Goal: Task Accomplishment & Management: Use online tool/utility

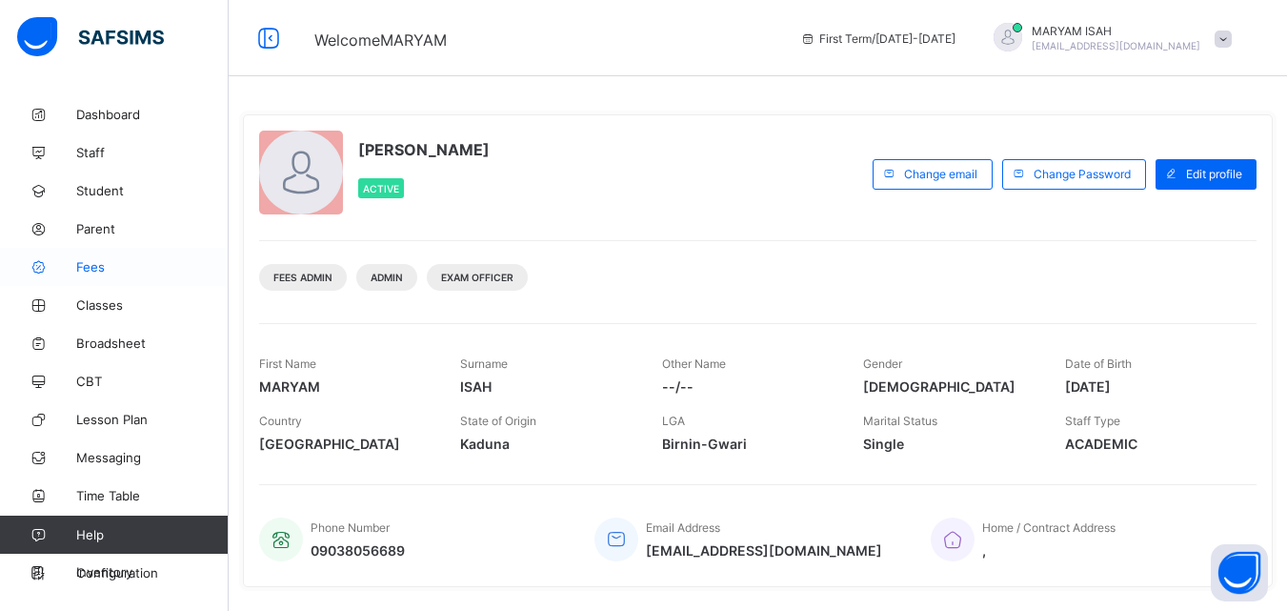
click at [107, 265] on span "Fees" at bounding box center [152, 266] width 152 height 15
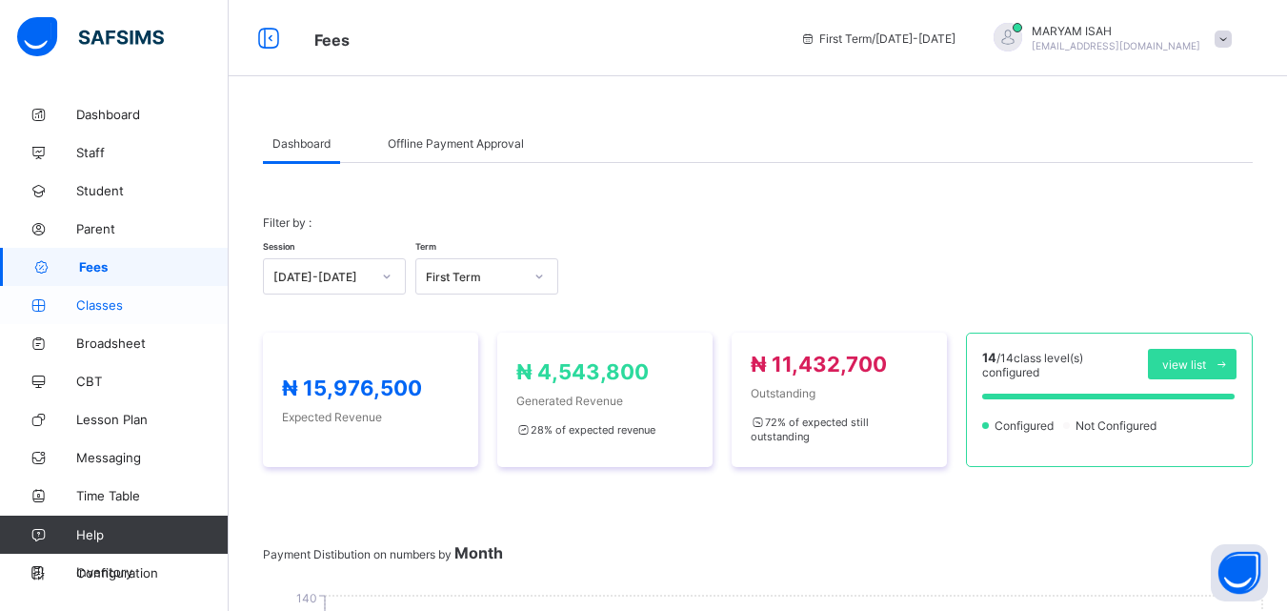
click at [74, 306] on icon at bounding box center [38, 305] width 76 height 14
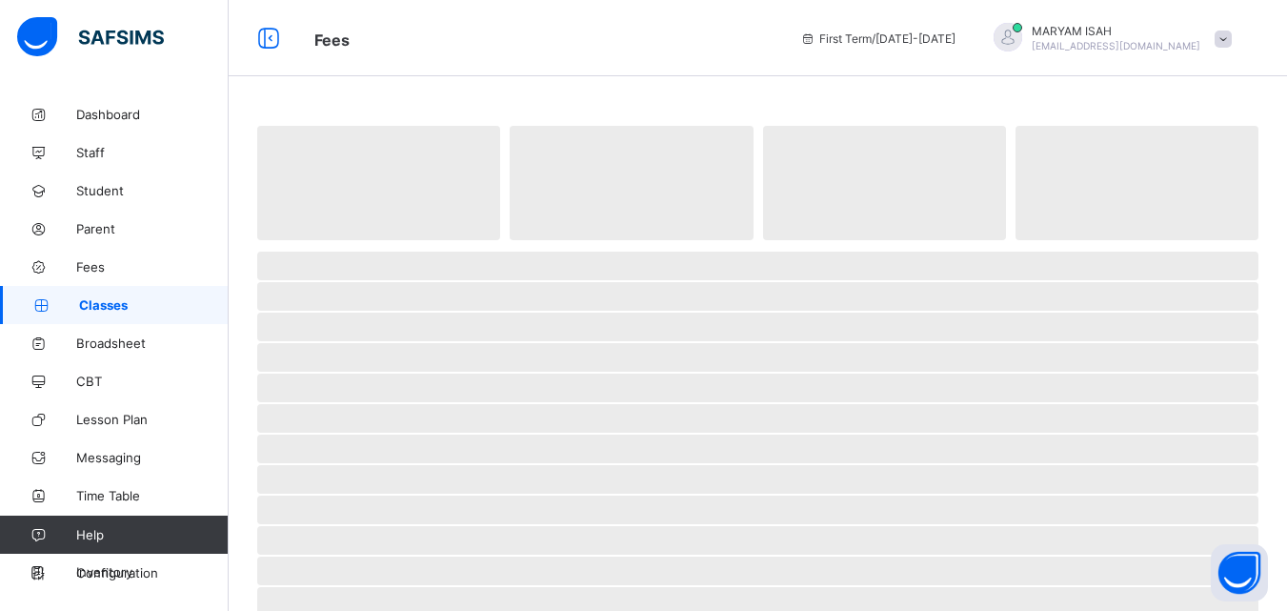
click at [74, 306] on icon at bounding box center [41, 305] width 76 height 14
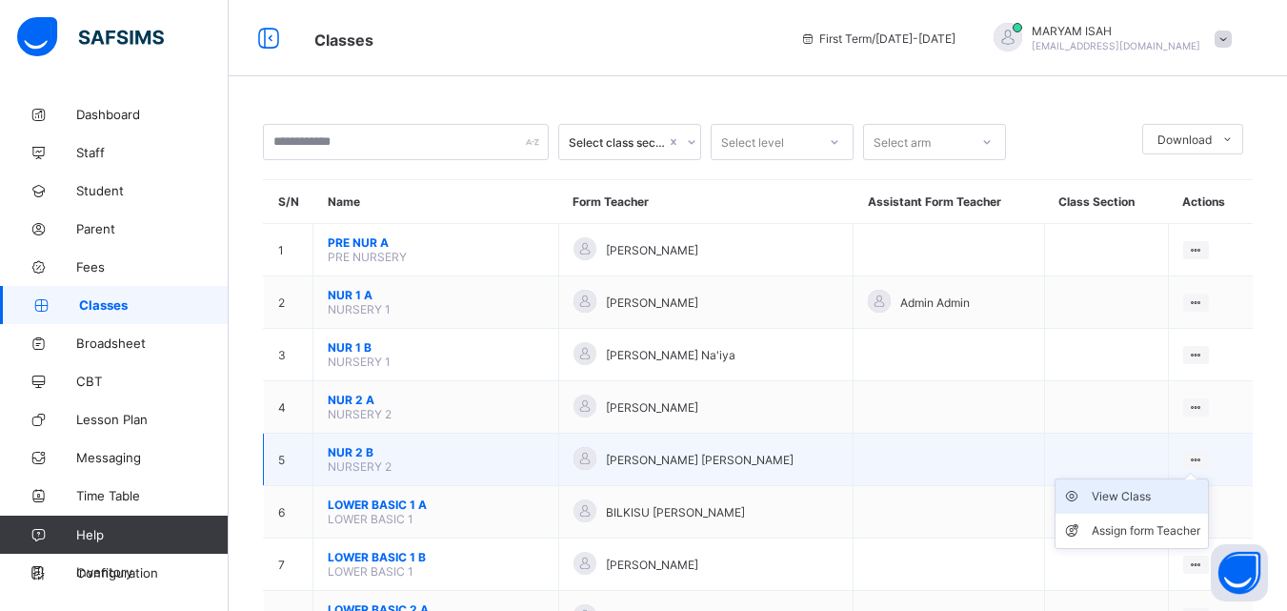
click at [1140, 500] on div "View Class" at bounding box center [1146, 496] width 109 height 19
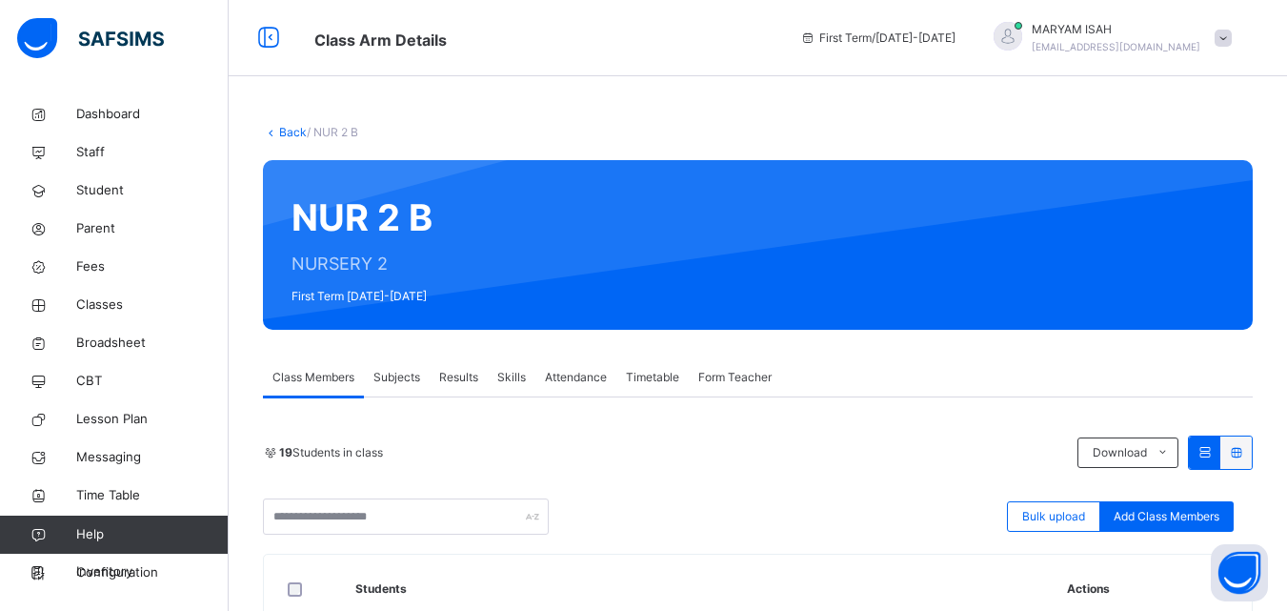
click at [395, 378] on span "Subjects" at bounding box center [396, 377] width 47 height 17
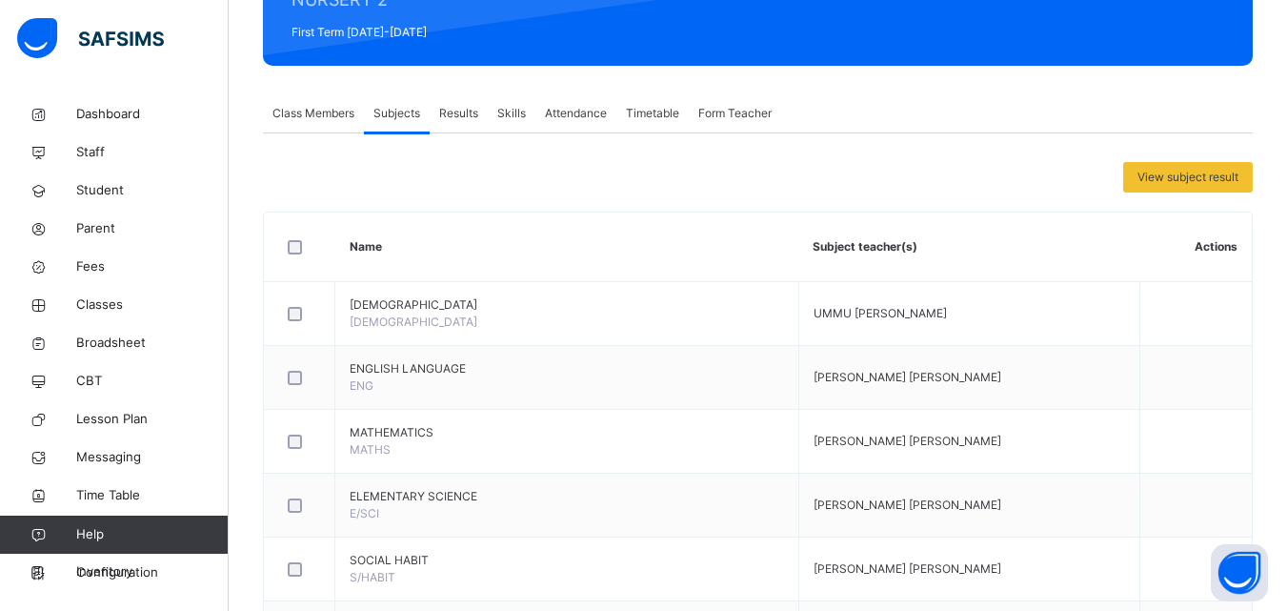
scroll to position [265, 0]
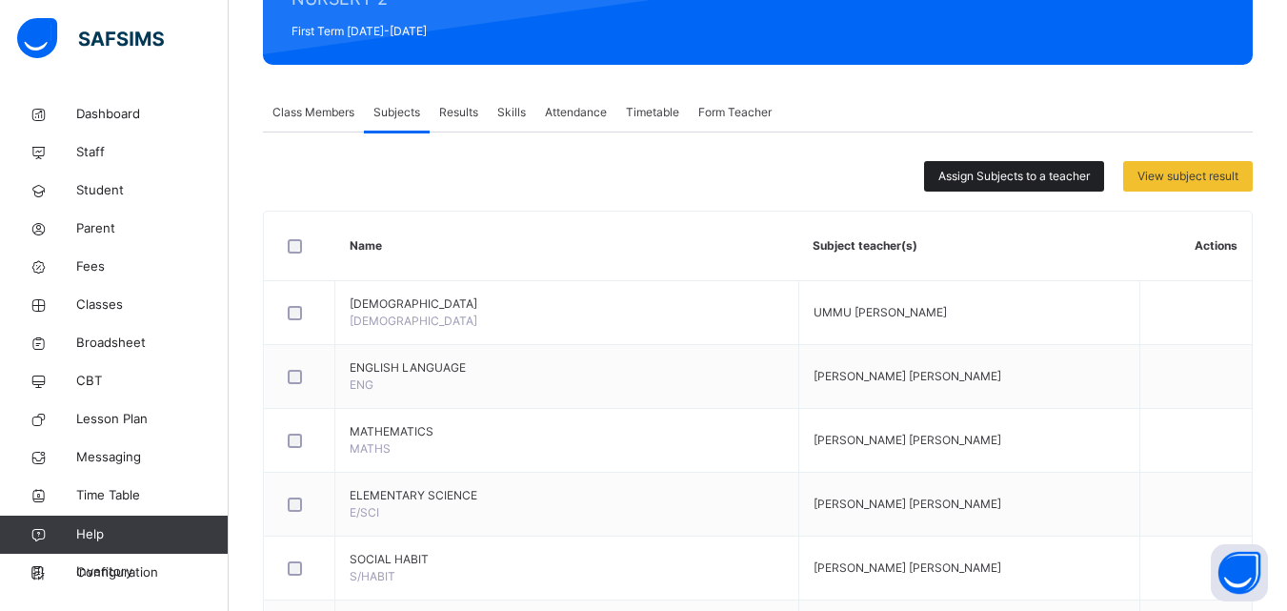
click at [993, 181] on span "Assign Subjects to a teacher" at bounding box center [1013, 176] width 151 height 17
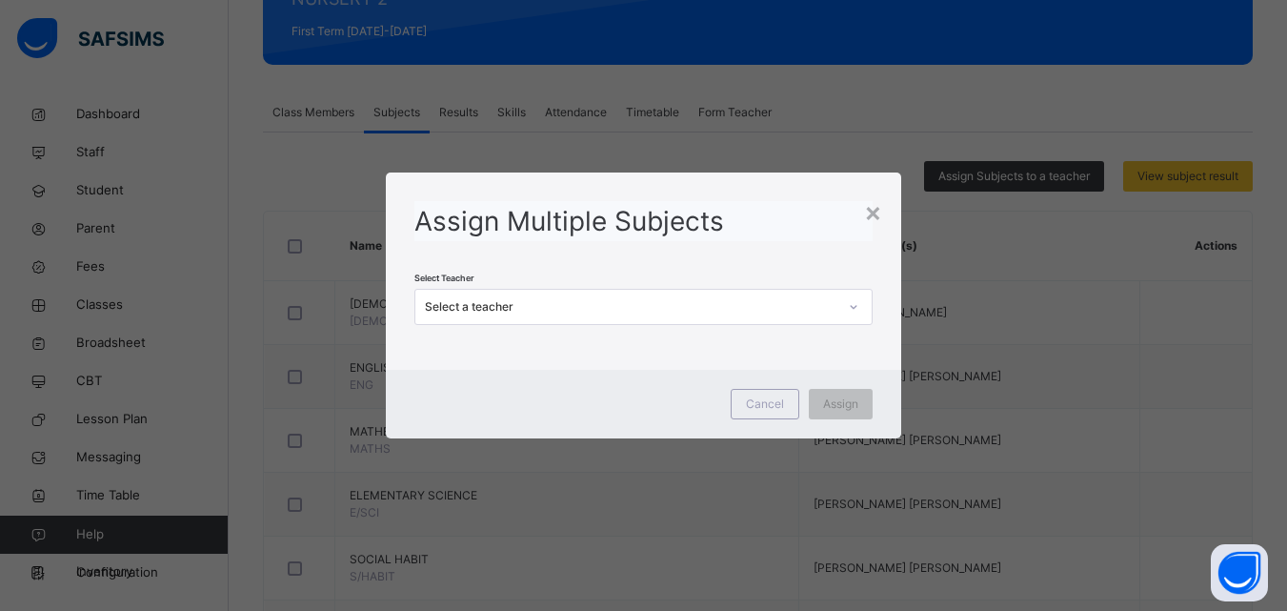
click at [657, 315] on div "Select a teacher" at bounding box center [624, 307] width 419 height 30
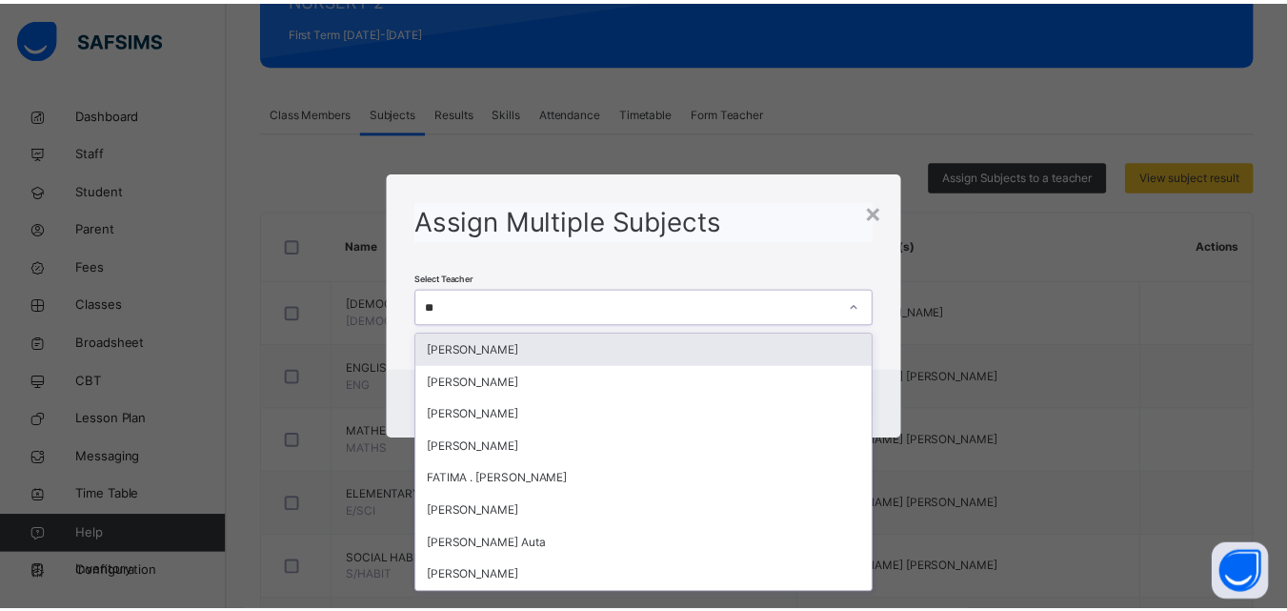
scroll to position [0, 0]
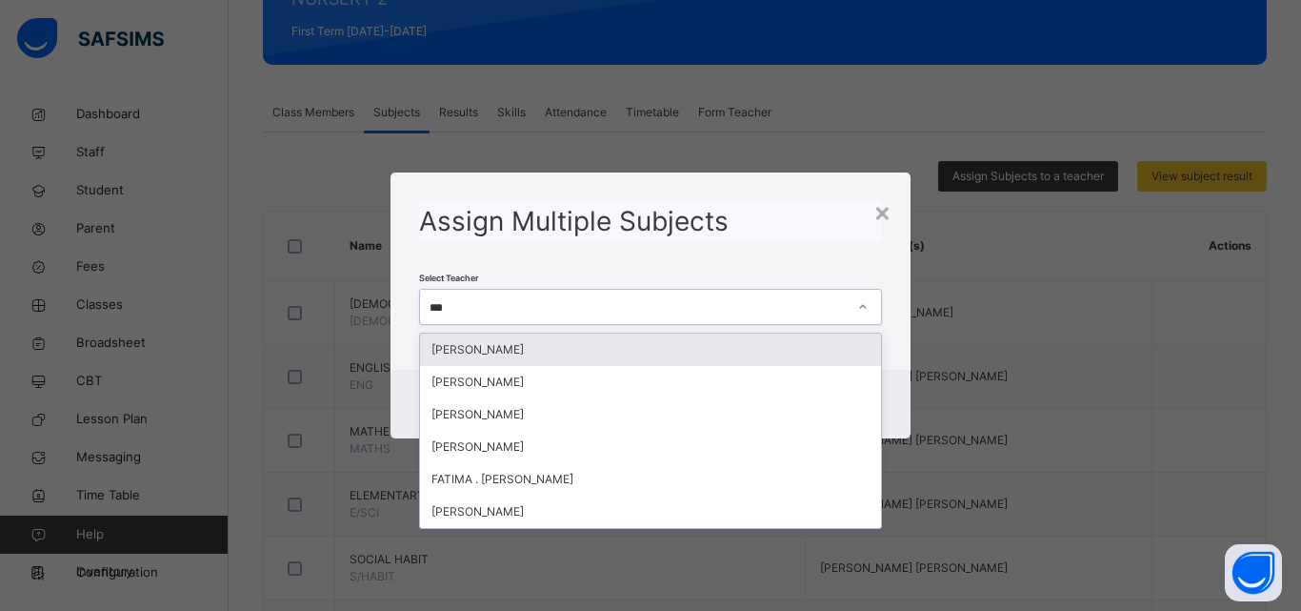
type input "****"
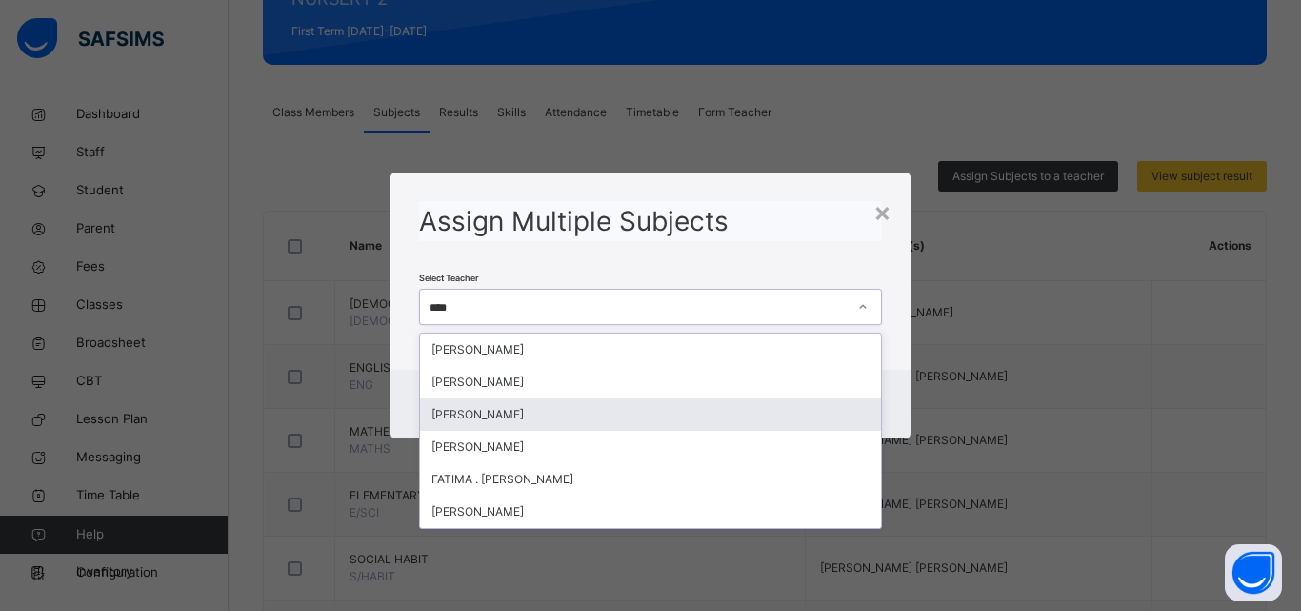
click at [633, 408] on div "[PERSON_NAME]" at bounding box center [650, 414] width 461 height 32
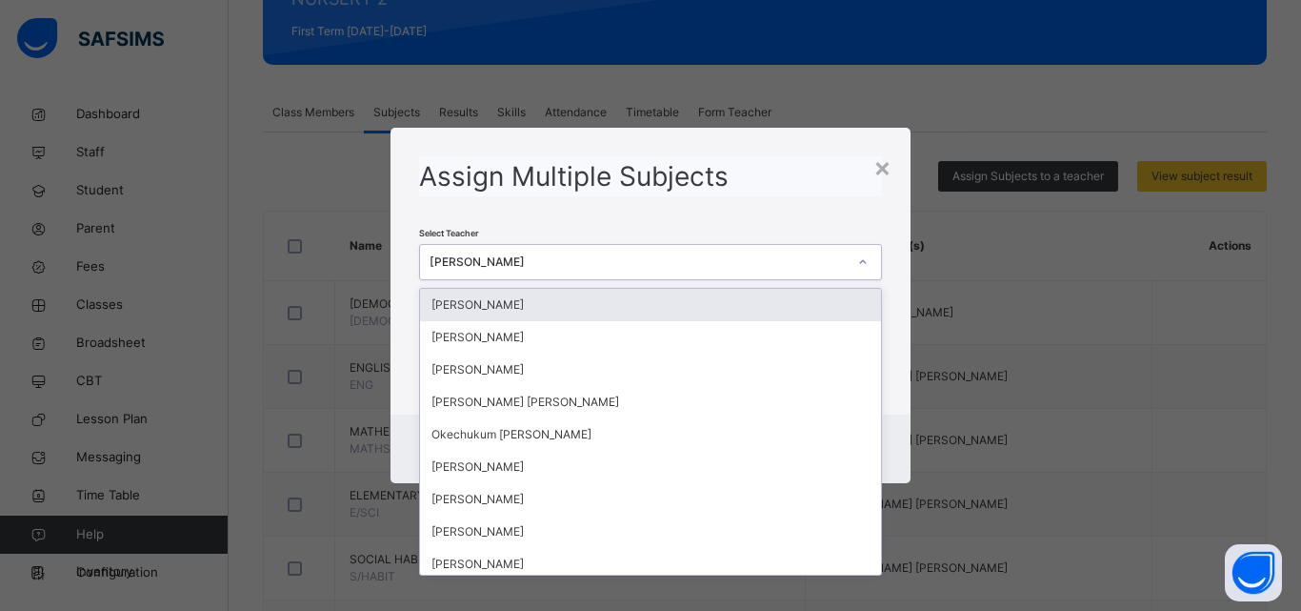
click at [868, 251] on div at bounding box center [863, 262] width 32 height 30
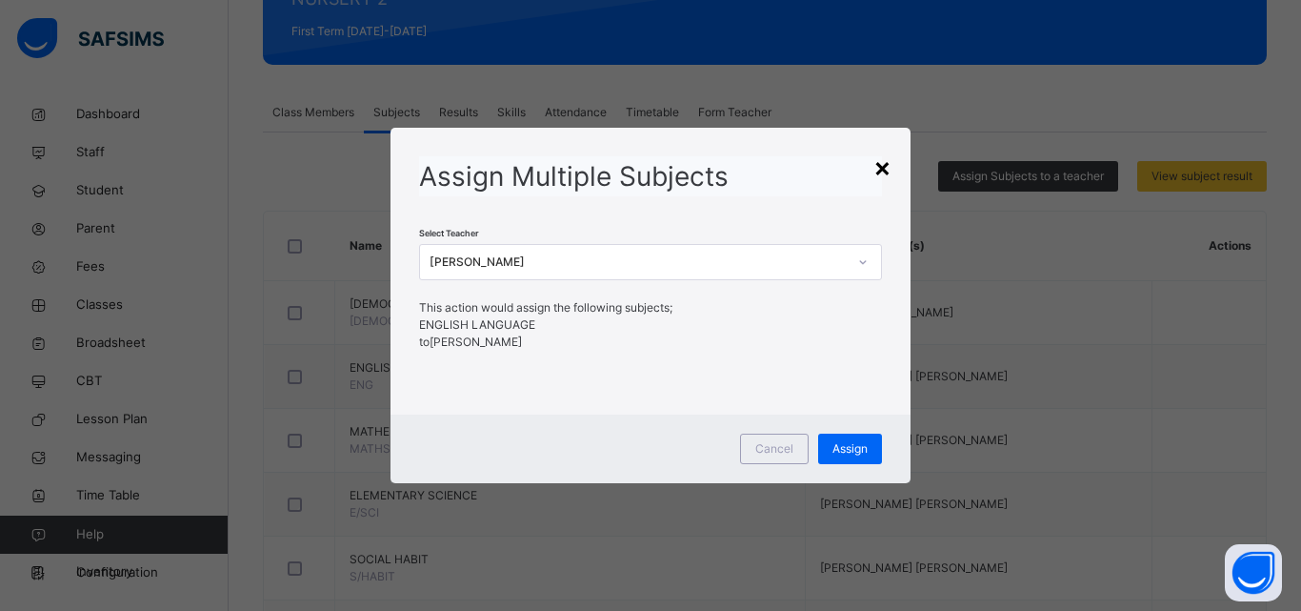
click at [876, 162] on div "×" at bounding box center [883, 167] width 18 height 40
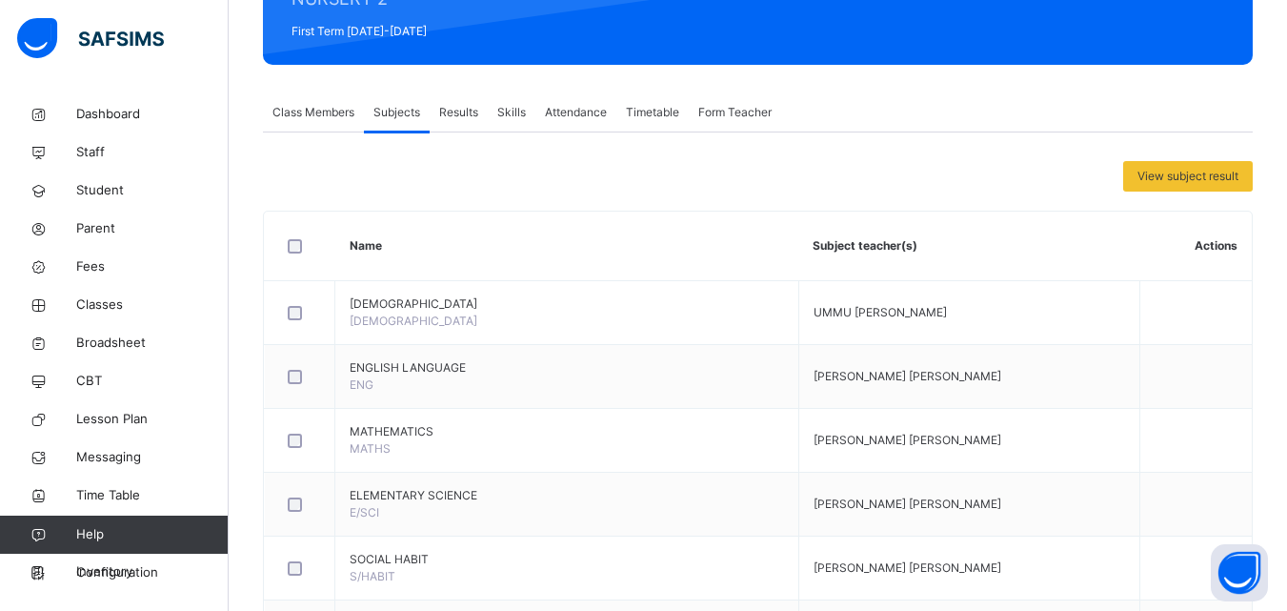
click at [876, 162] on div "View subject result" at bounding box center [758, 176] width 990 height 30
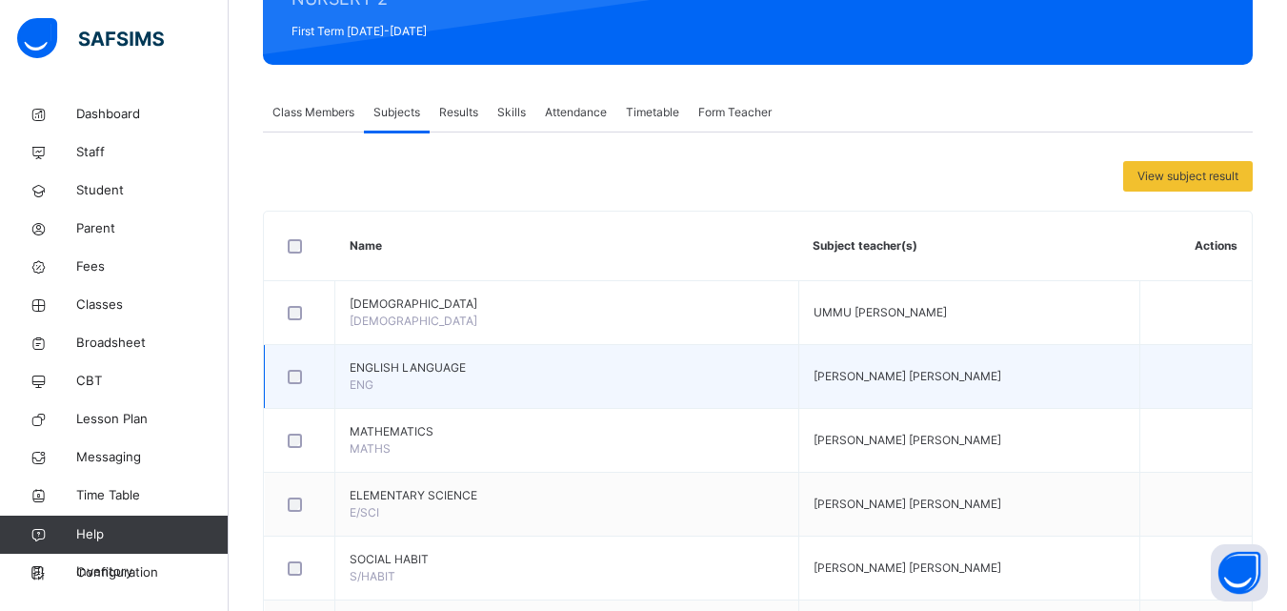
click at [301, 391] on div at bounding box center [299, 376] width 41 height 40
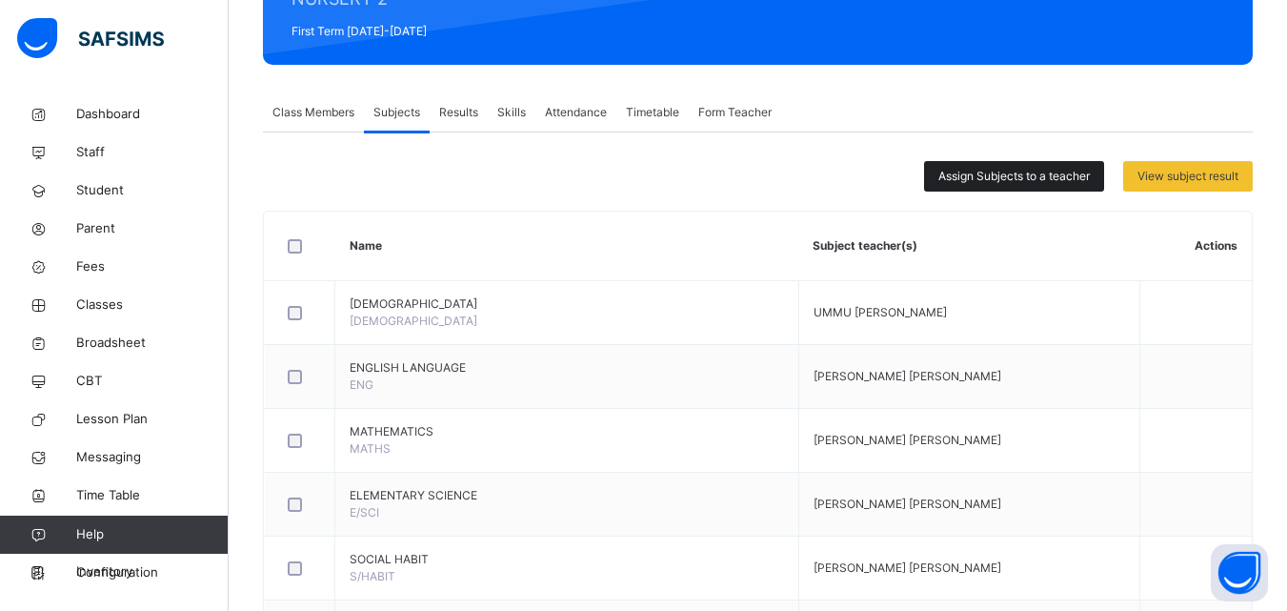
click at [973, 171] on span "Assign Subjects to a teacher" at bounding box center [1013, 176] width 151 height 17
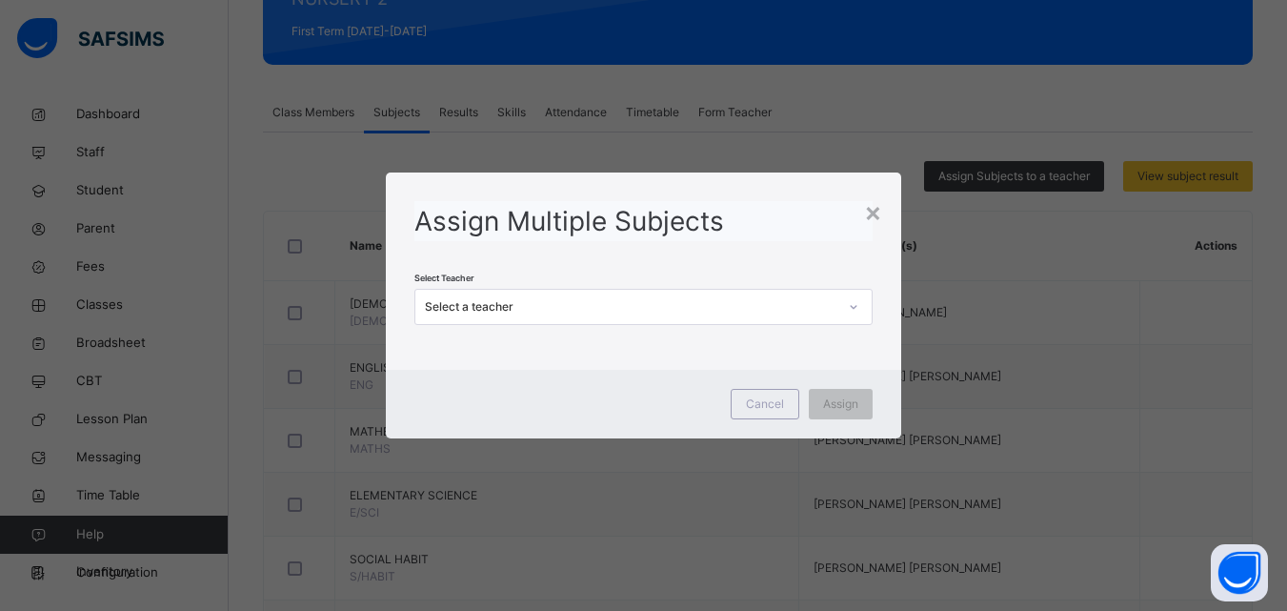
click at [787, 216] on div "Assign Multiple Subjects" at bounding box center [642, 221] width 457 height 40
click at [508, 486] on div "× Assign Multiple Subjects Select Teacher Select a teacher Cancel Assign" at bounding box center [643, 305] width 1287 height 611
click at [727, 228] on div "Assign Multiple Subjects" at bounding box center [642, 221] width 457 height 40
click at [874, 208] on div "×" at bounding box center [873, 211] width 18 height 40
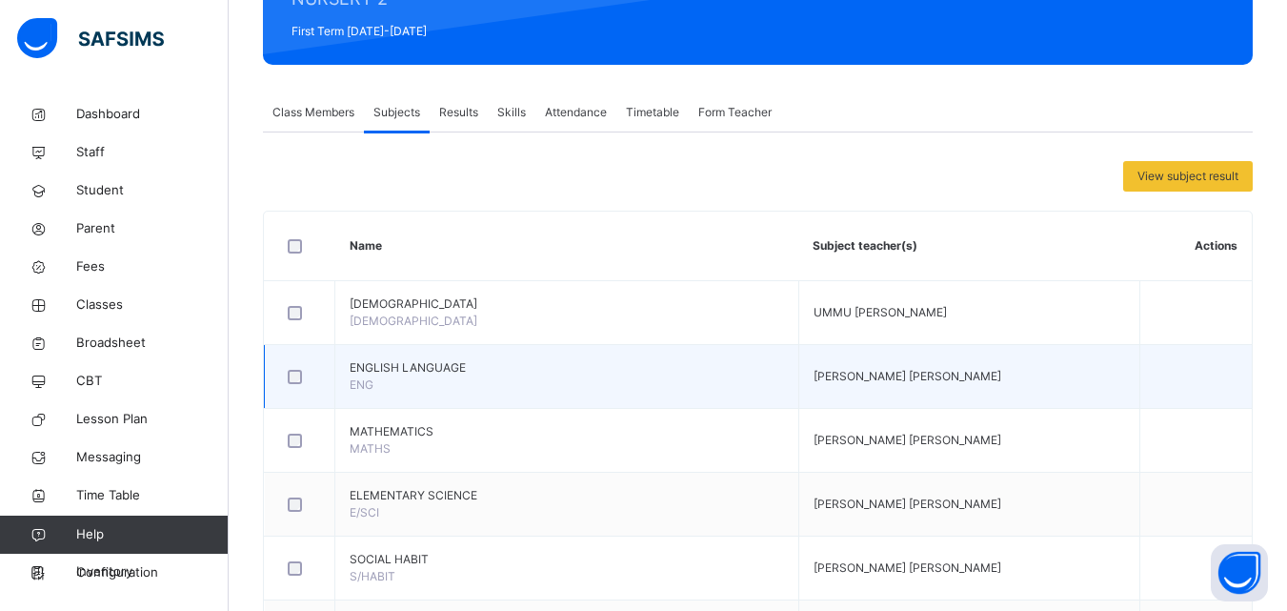
click at [287, 373] on div at bounding box center [299, 377] width 31 height 14
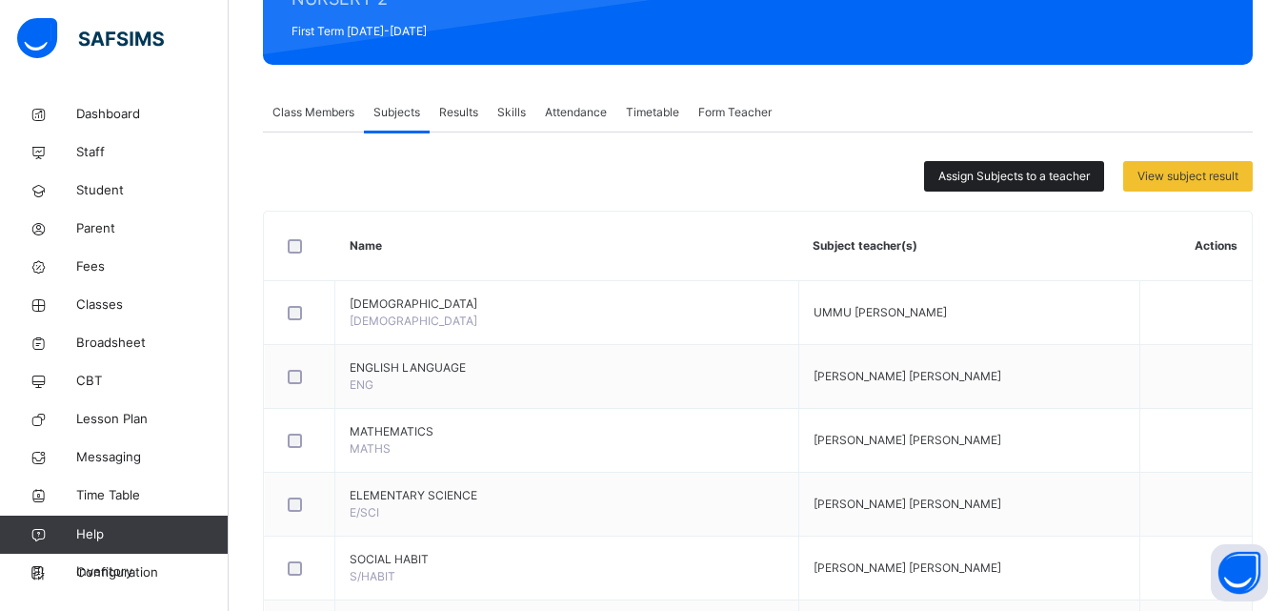
click at [966, 176] on span "Assign Subjects to a teacher" at bounding box center [1013, 176] width 151 height 17
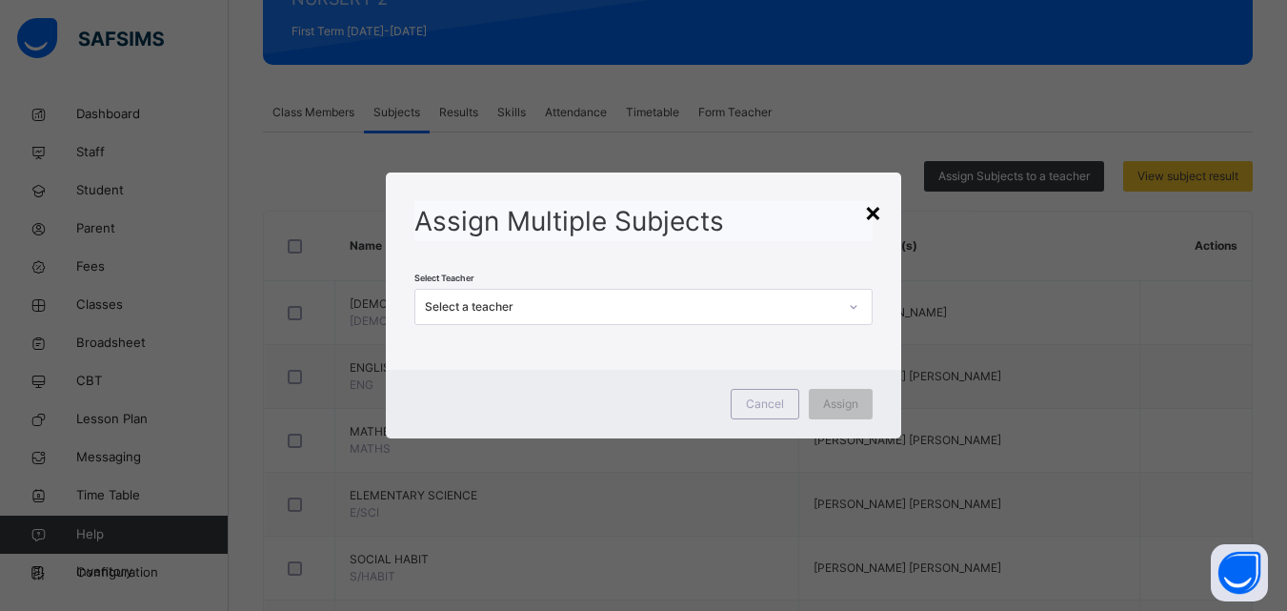
click at [873, 208] on div "×" at bounding box center [873, 211] width 18 height 40
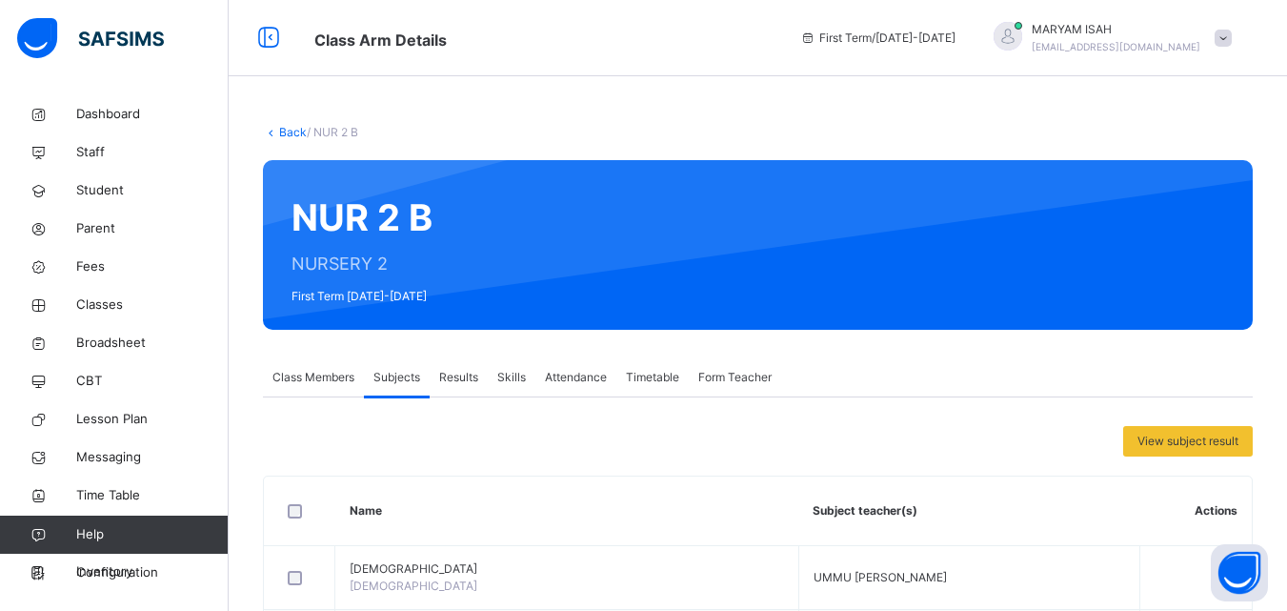
click at [292, 137] on link "Back" at bounding box center [293, 132] width 28 height 14
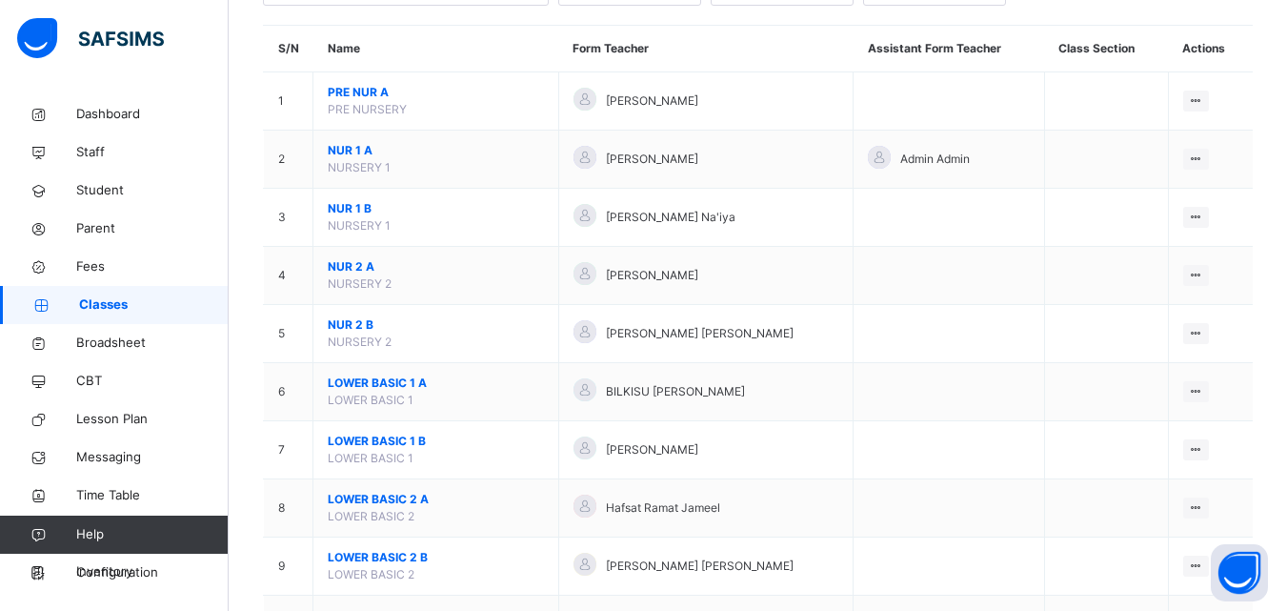
scroll to position [163, 0]
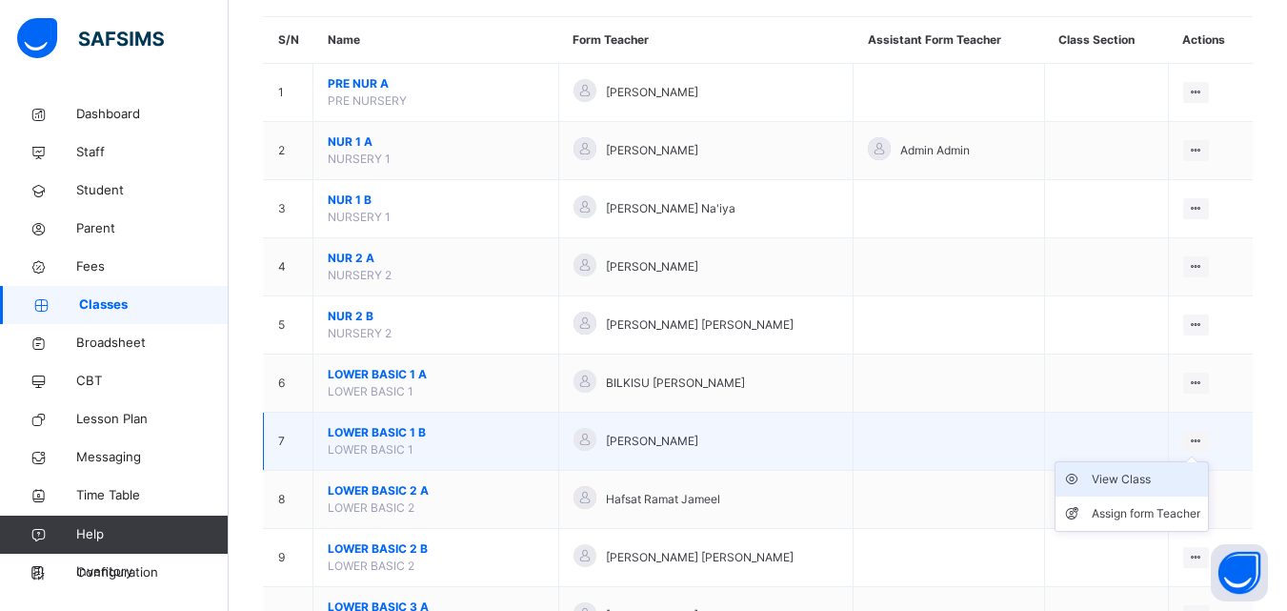
click at [1169, 478] on div "View Class" at bounding box center [1146, 479] width 109 height 19
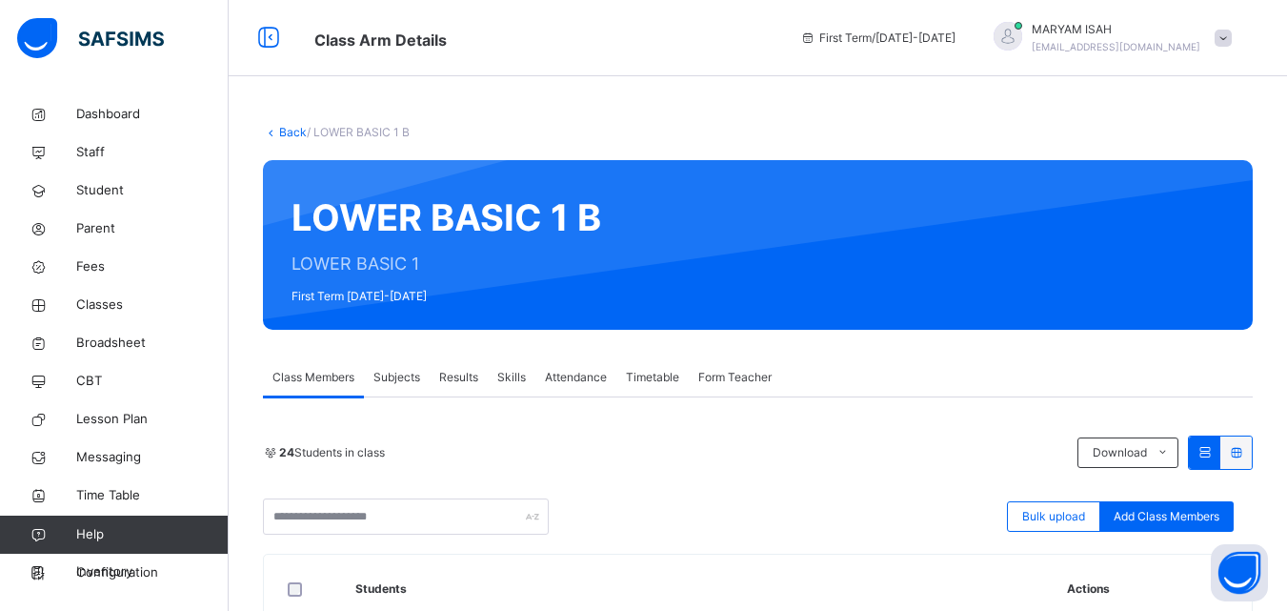
click at [399, 375] on span "Subjects" at bounding box center [396, 377] width 47 height 17
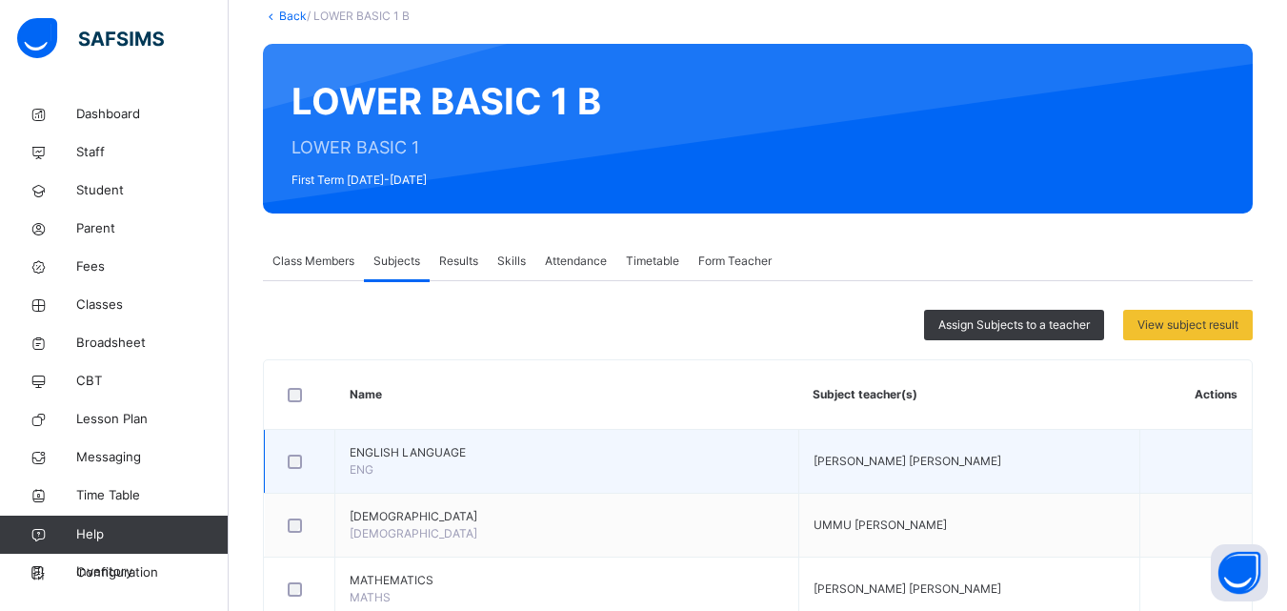
scroll to position [123, 0]
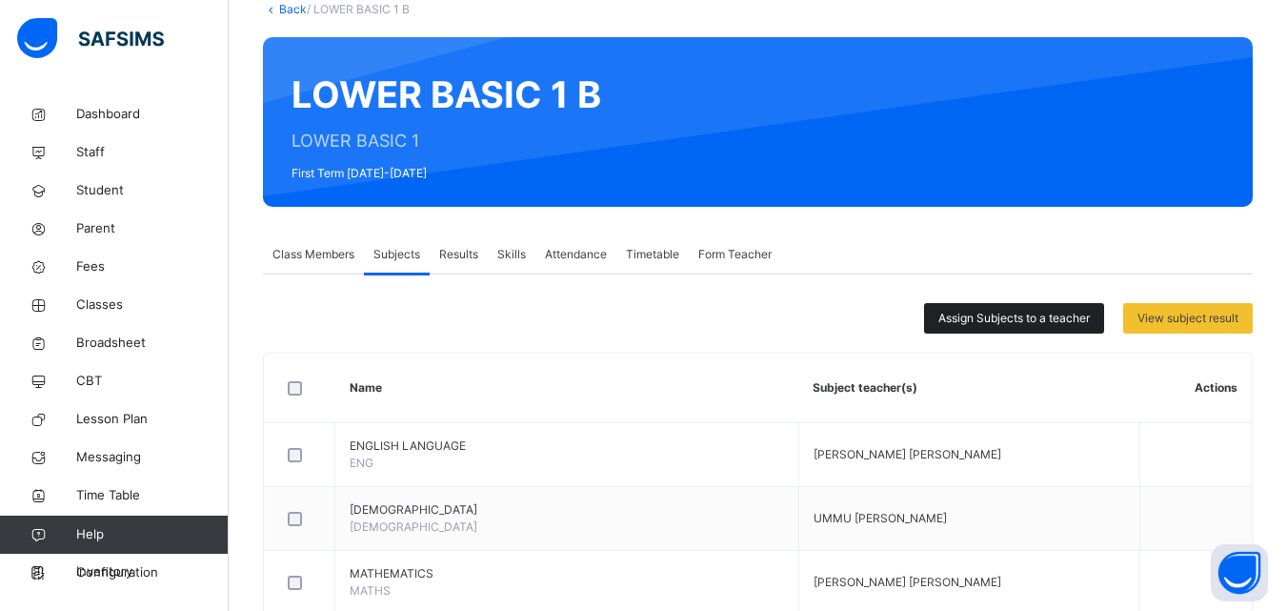
click at [965, 322] on span "Assign Subjects to a teacher" at bounding box center [1013, 318] width 151 height 17
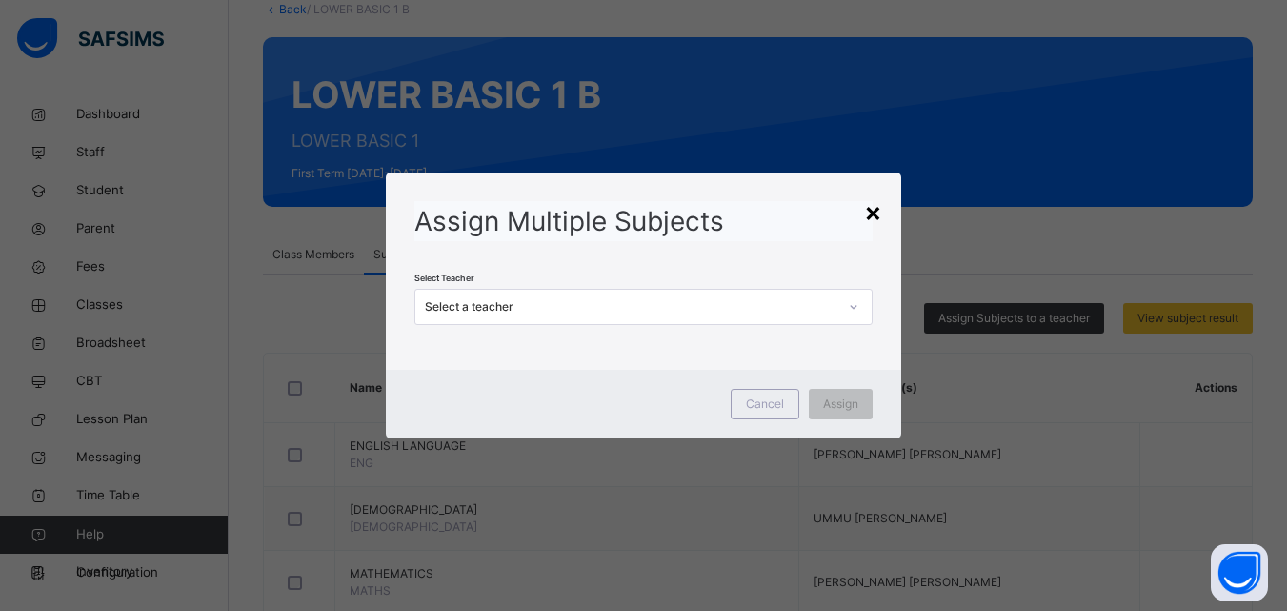
click at [878, 208] on div "×" at bounding box center [873, 211] width 18 height 40
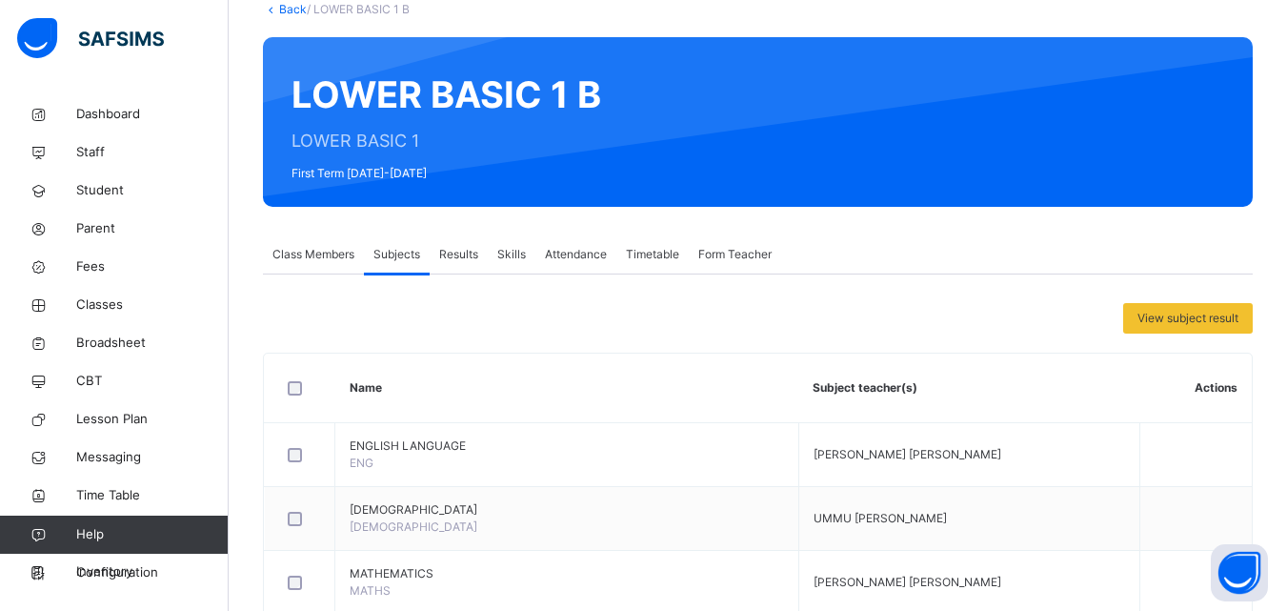
click at [853, 382] on th "Subject teacher(s)" at bounding box center [968, 388] width 341 height 70
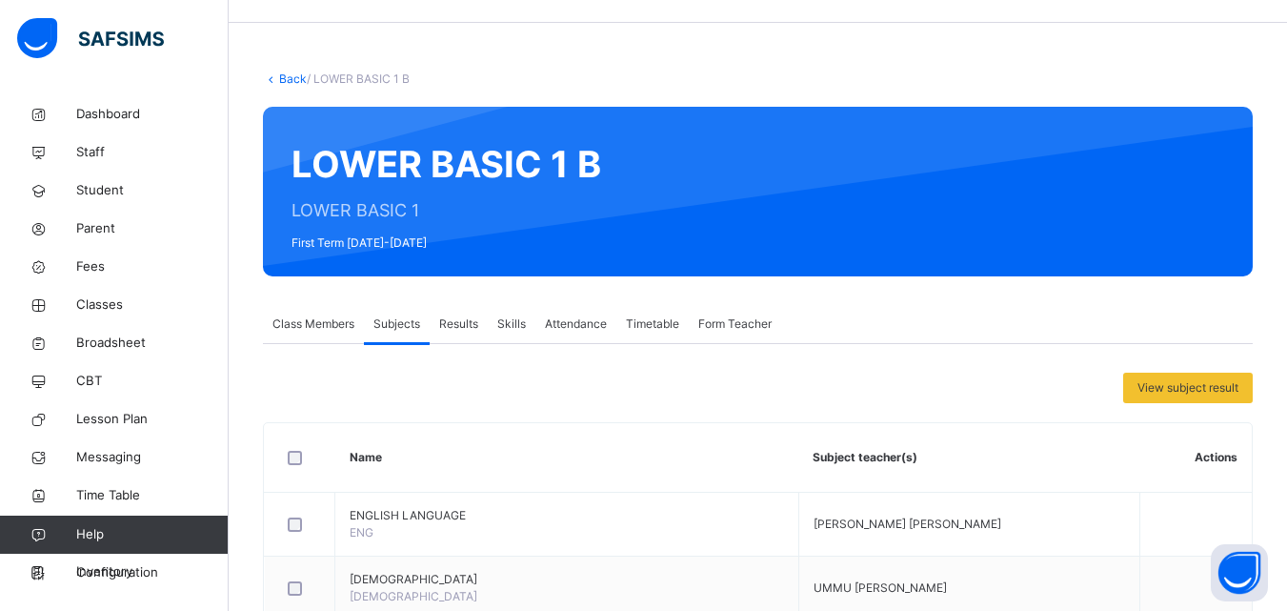
scroll to position [0, 0]
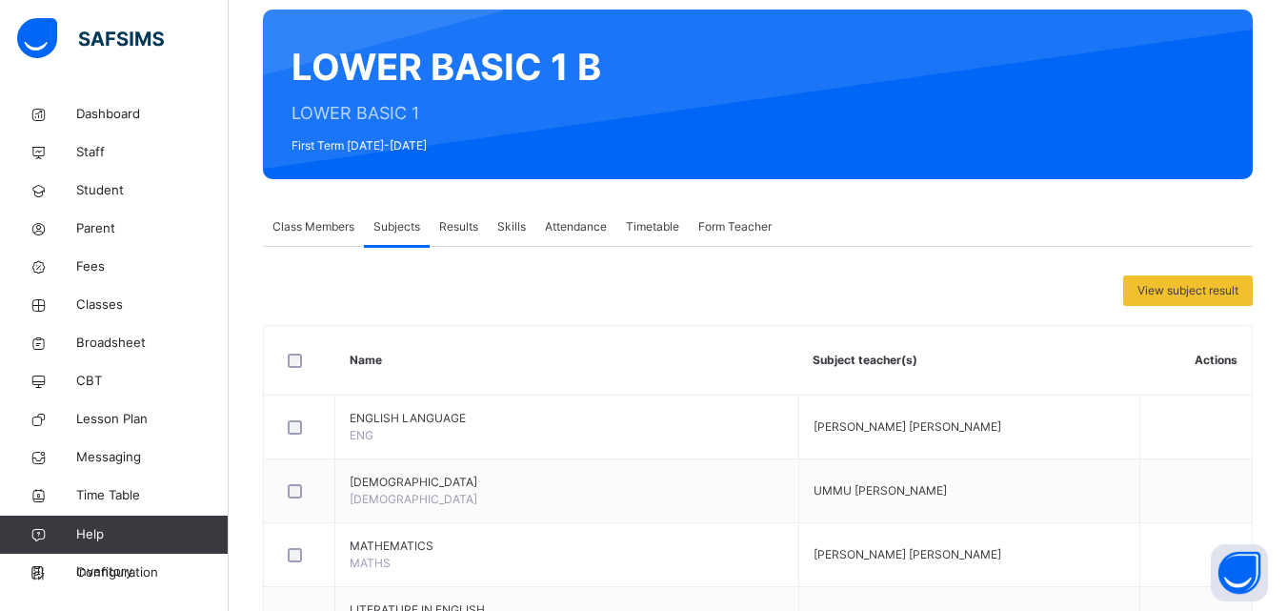
click at [729, 234] on span "Form Teacher" at bounding box center [734, 226] width 73 height 17
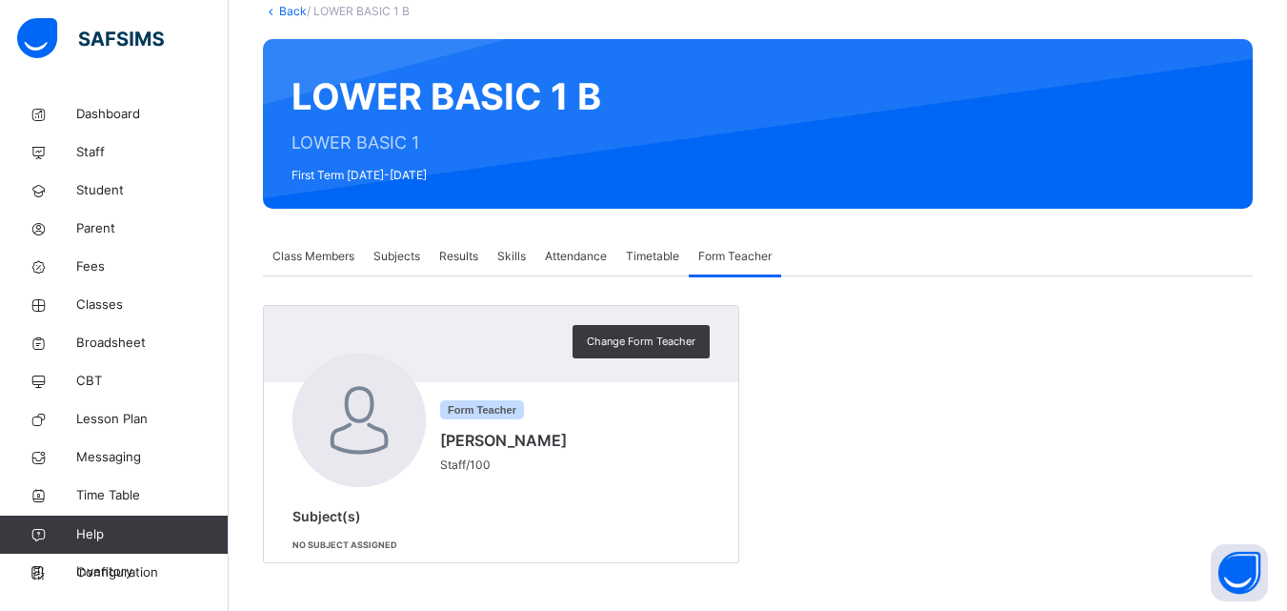
click at [399, 261] on span "Subjects" at bounding box center [396, 256] width 47 height 17
